Goal: Check status: Check status

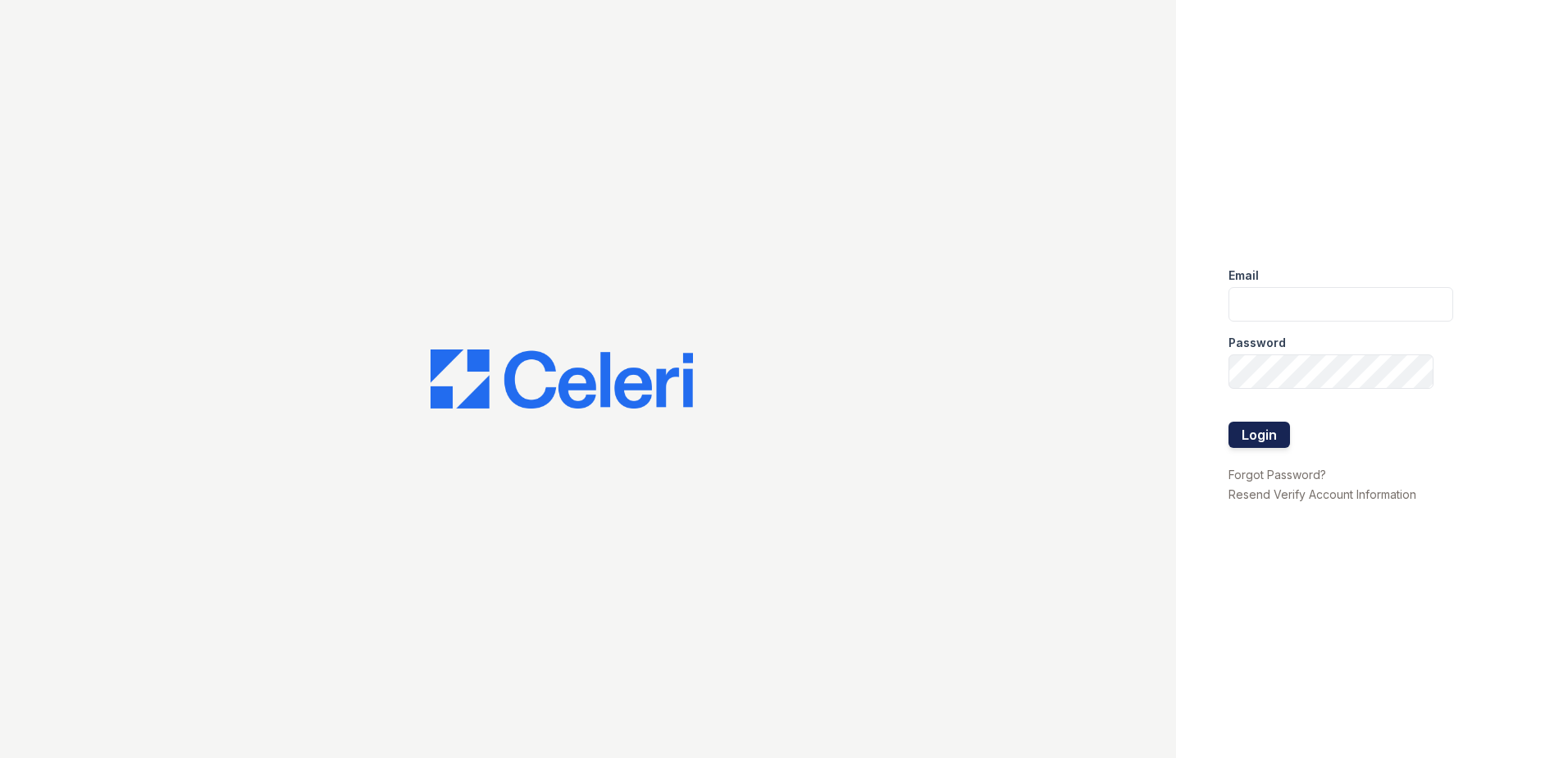
type input "[EMAIL_ADDRESS][DOMAIN_NAME]"
click at [1258, 431] on button "Login" at bounding box center [1259, 434] width 62 height 26
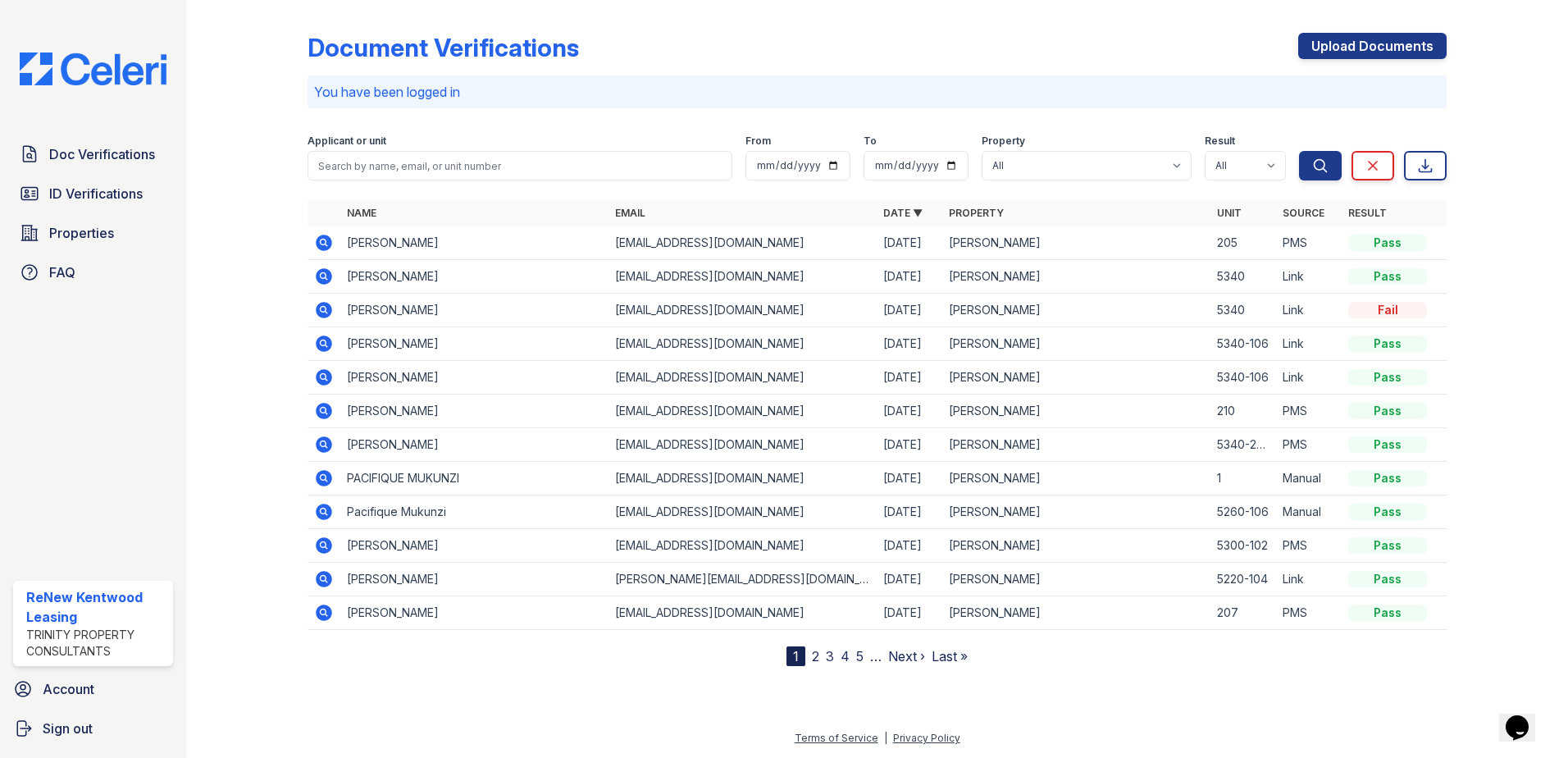
click at [320, 242] on icon at bounding box center [324, 243] width 20 height 20
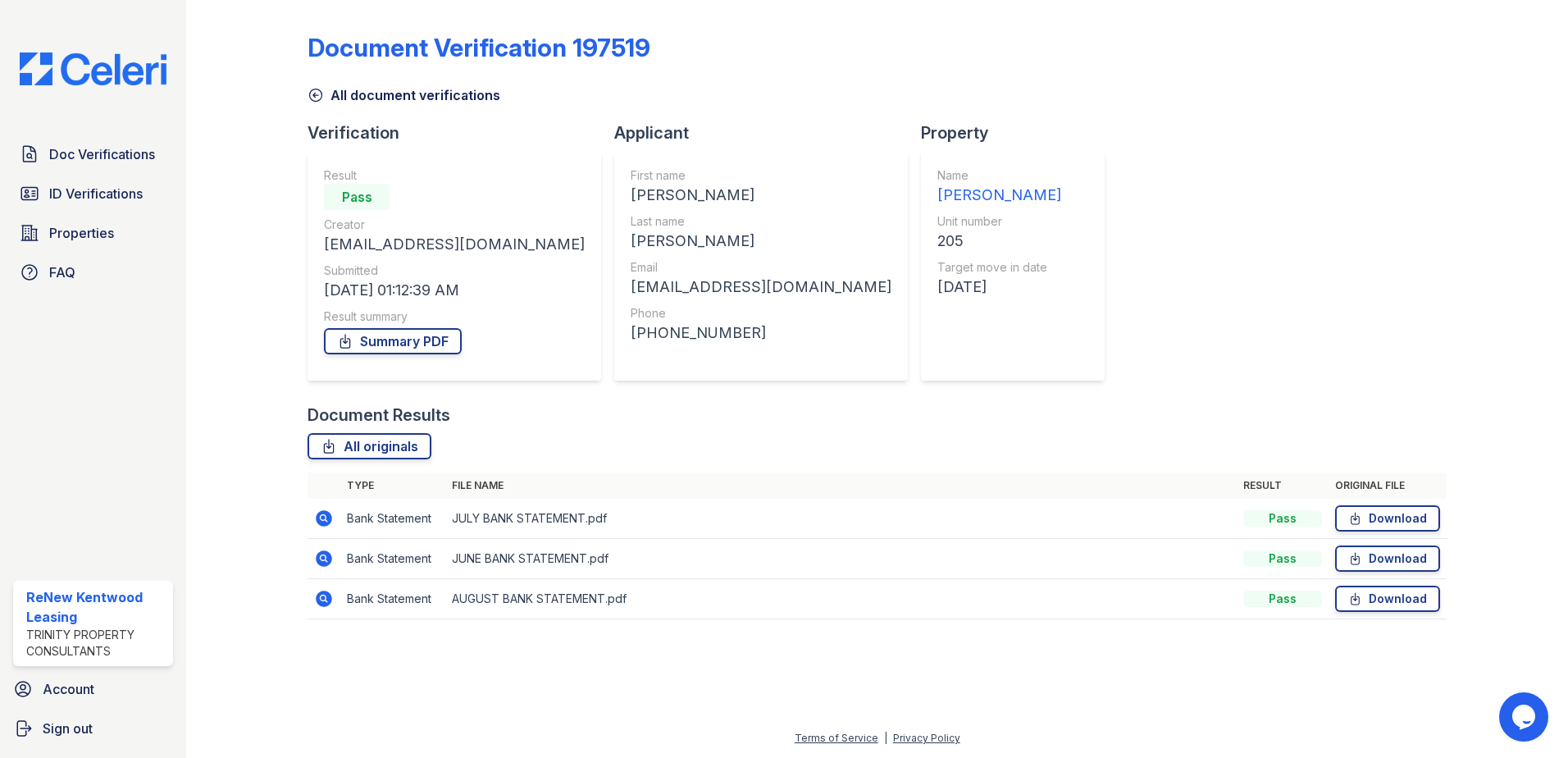
click at [389, 359] on div "Result Pass Creator [EMAIL_ADDRESS][DOMAIN_NAME] Submitted [DATE] 01:12:39 AM R…" at bounding box center [454, 266] width 261 height 197
click at [393, 345] on link "Summary PDF" at bounding box center [392, 340] width 137 height 26
